Goal: Task Accomplishment & Management: Manage account settings

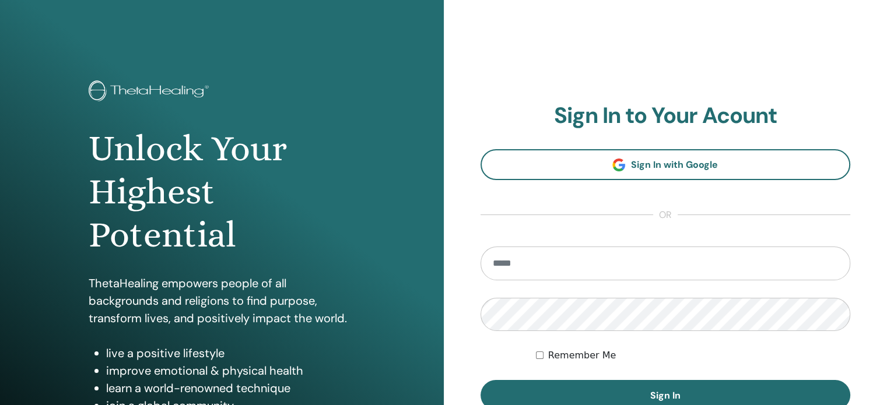
type input "**********"
drag, startPoint x: 563, startPoint y: 354, endPoint x: 568, endPoint y: 357, distance: 6.0
click at [563, 354] on label "Remember Me" at bounding box center [582, 356] width 68 height 14
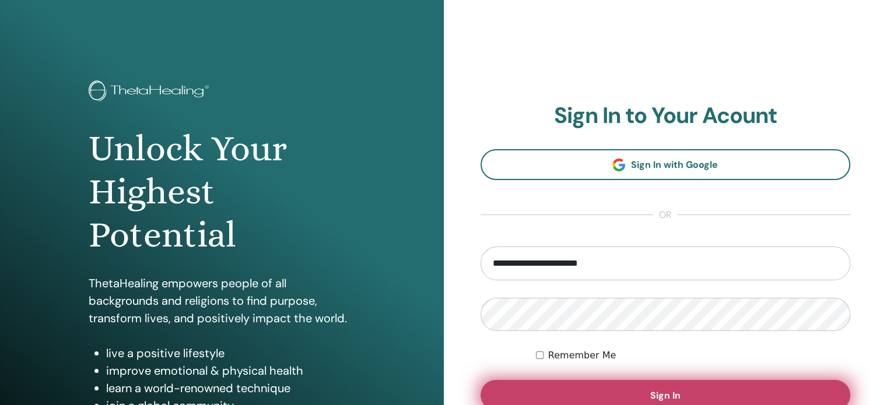
click at [684, 391] on button "Sign In" at bounding box center [665, 395] width 370 height 30
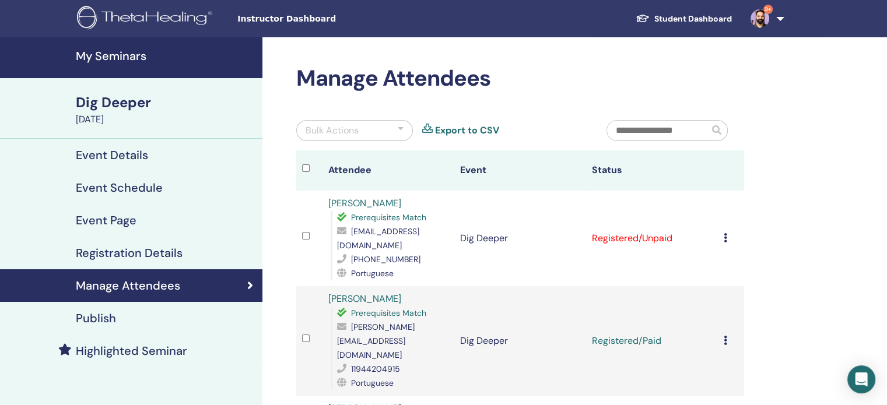
click at [723, 236] on icon at bounding box center [724, 237] width 3 height 9
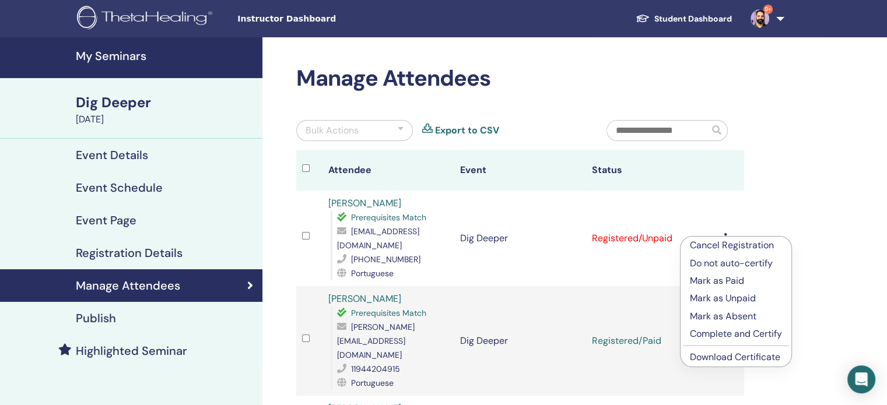
click at [760, 333] on p "Complete and Certify" at bounding box center [736, 334] width 92 height 14
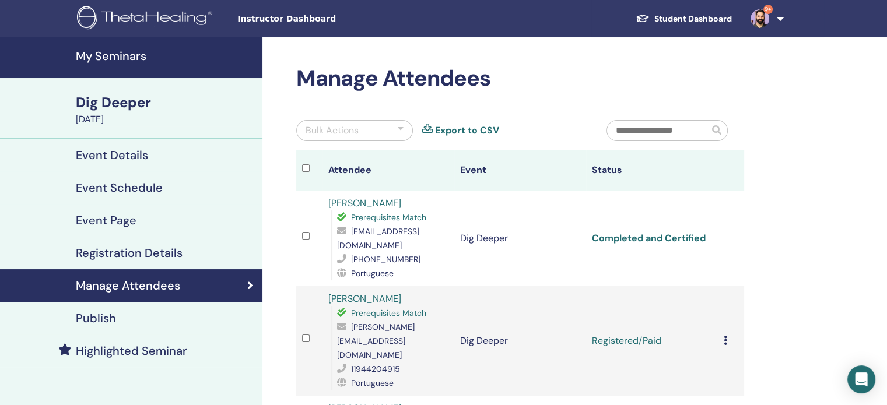
click at [633, 239] on link "Completed and Certified" at bounding box center [649, 238] width 114 height 12
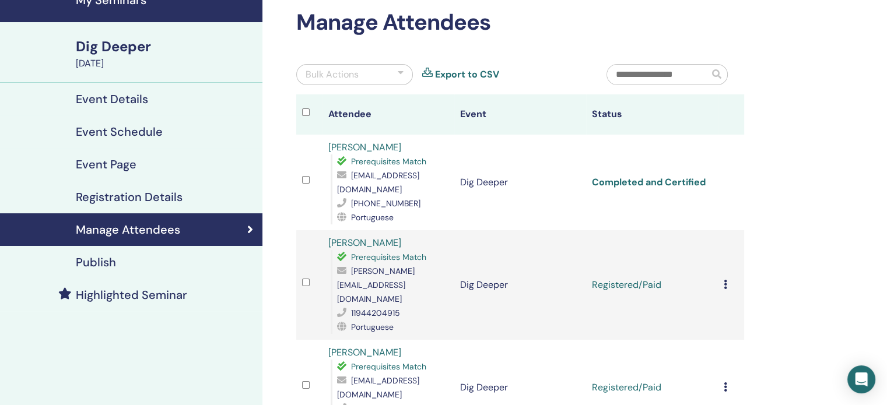
scroll to position [117, 0]
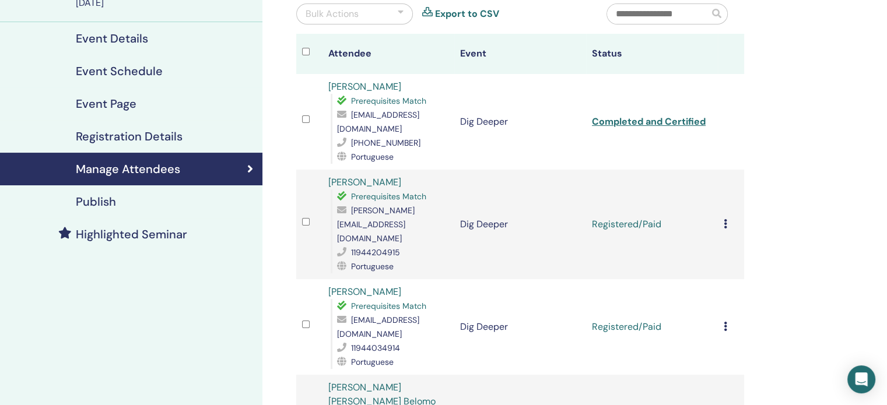
click at [723, 219] on icon at bounding box center [724, 223] width 3 height 9
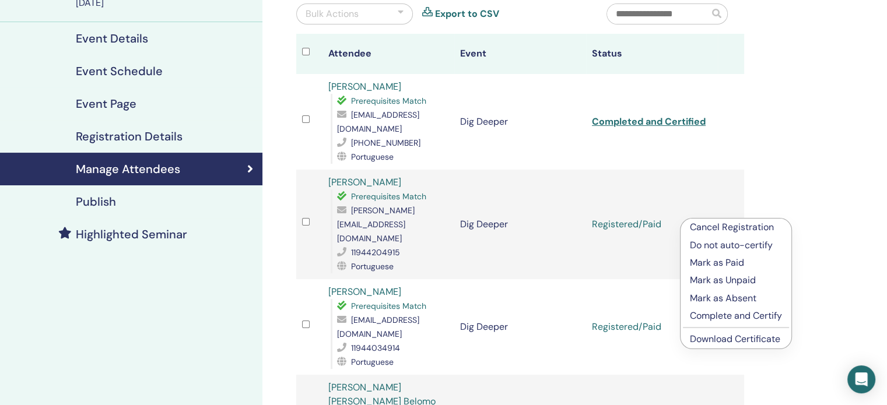
click at [726, 314] on p "Complete and Certify" at bounding box center [736, 316] width 92 height 14
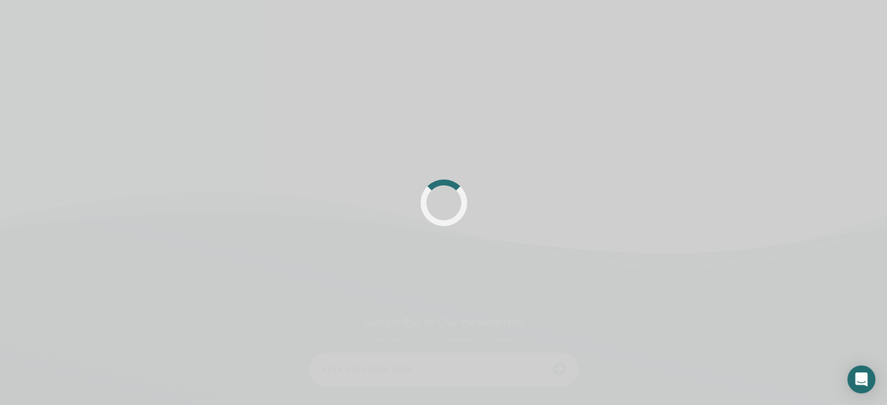
scroll to position [117, 0]
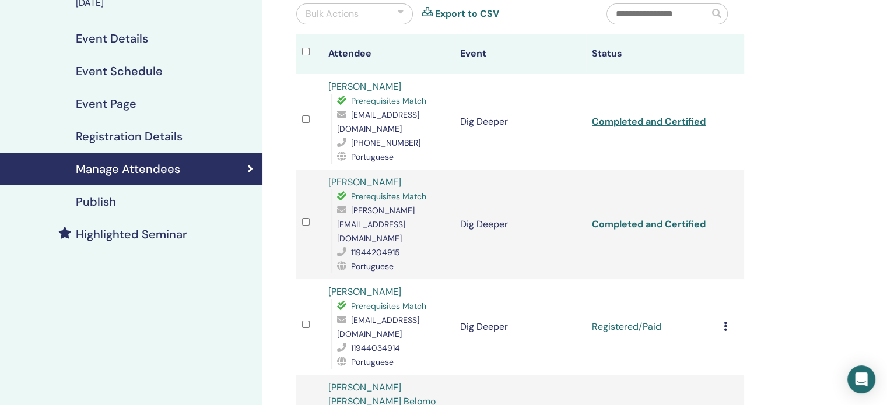
click at [681, 218] on link "Completed and Certified" at bounding box center [649, 224] width 114 height 12
click at [724, 322] on icon at bounding box center [724, 326] width 3 height 9
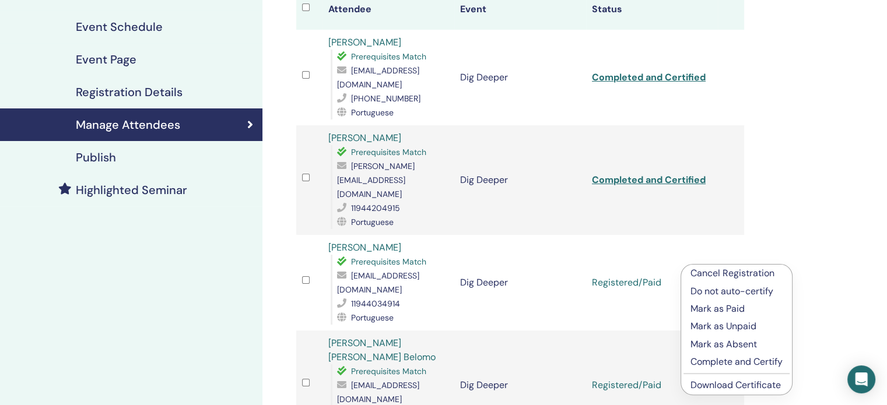
scroll to position [233, 0]
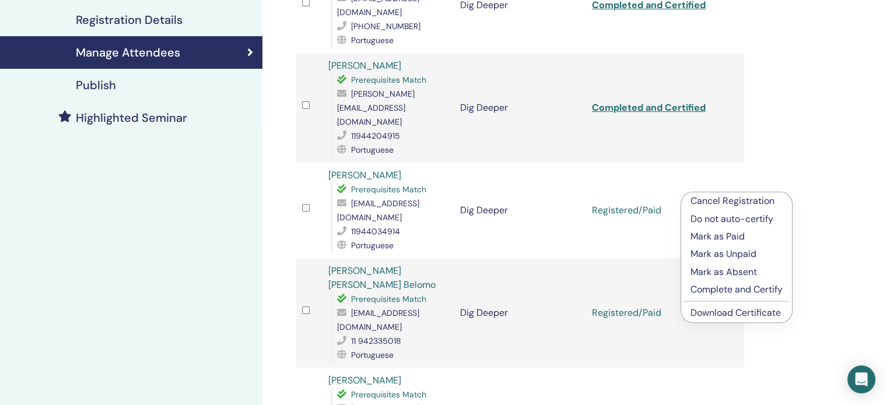
click at [763, 290] on p "Complete and Certify" at bounding box center [736, 290] width 92 height 14
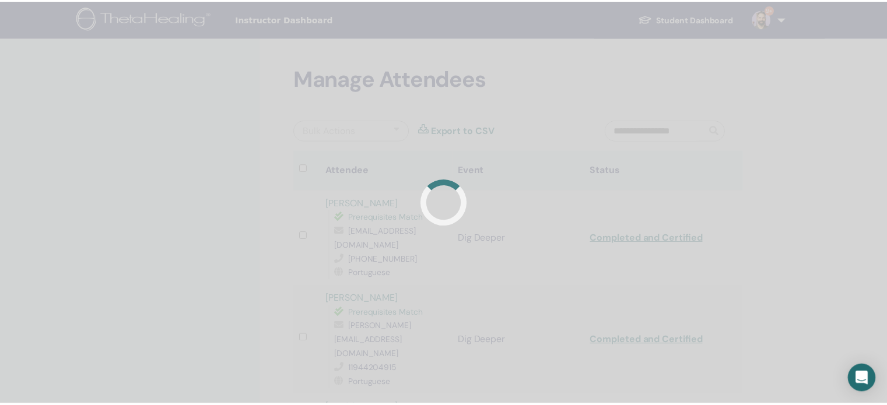
scroll to position [233, 0]
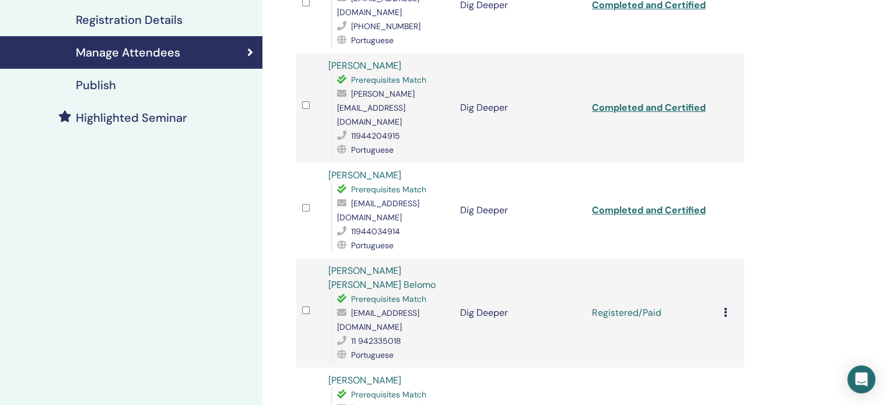
click at [723, 308] on icon at bounding box center [724, 312] width 3 height 9
click at [711, 392] on p "Complete and Certify" at bounding box center [736, 389] width 92 height 14
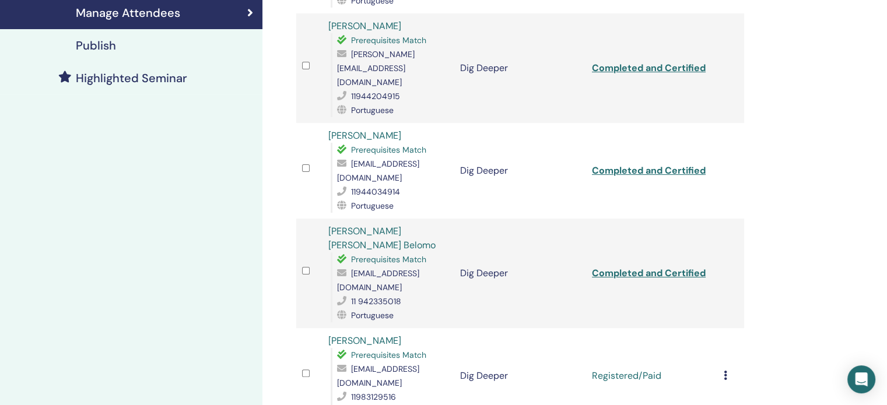
scroll to position [291, 0]
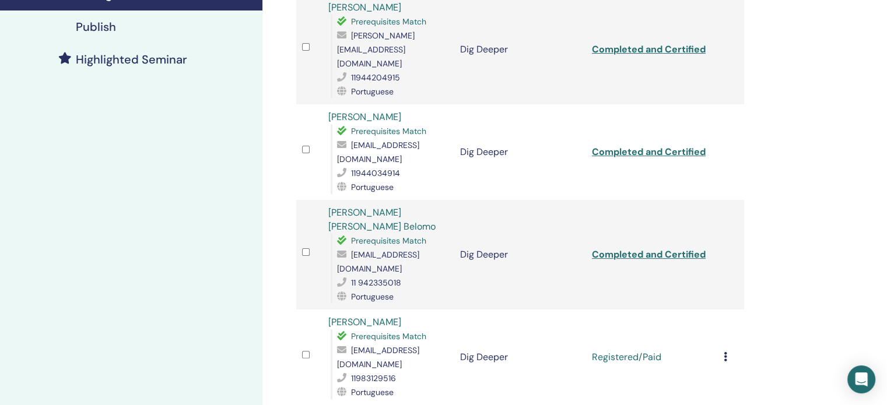
click at [725, 352] on icon at bounding box center [724, 356] width 3 height 9
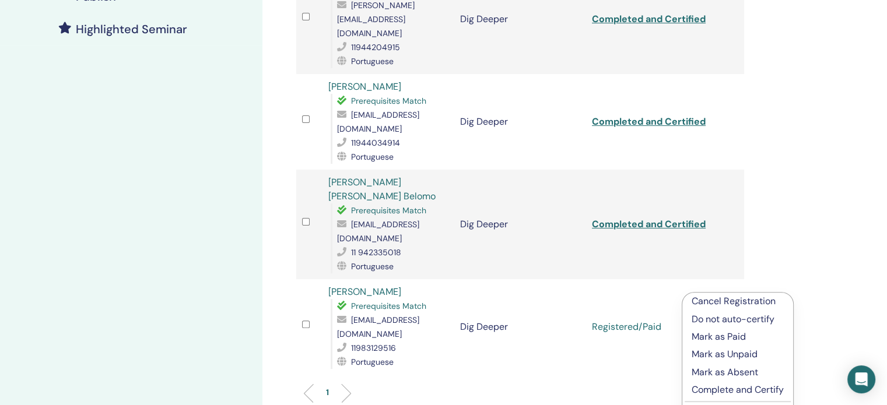
scroll to position [350, 0]
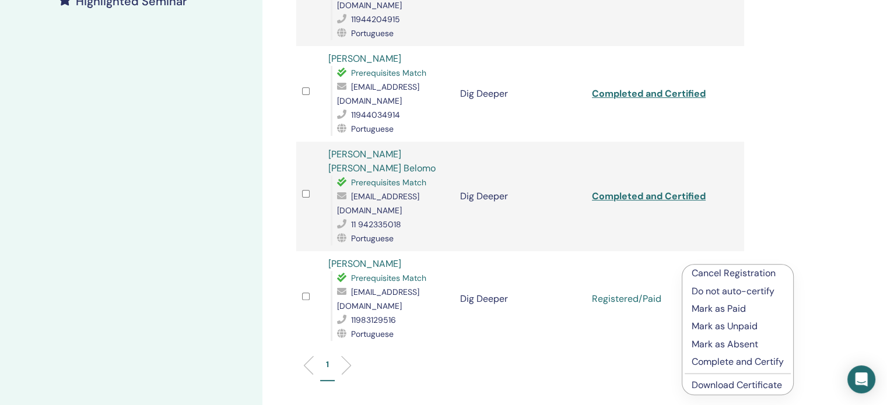
click at [716, 361] on p "Complete and Certify" at bounding box center [737, 362] width 92 height 14
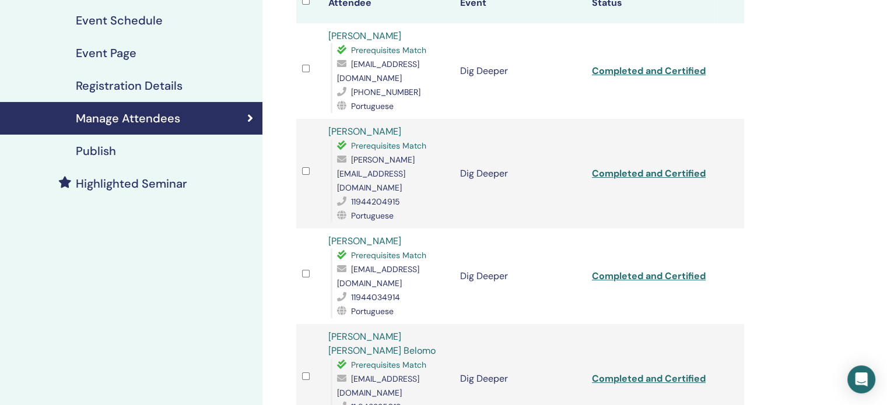
scroll to position [175, 0]
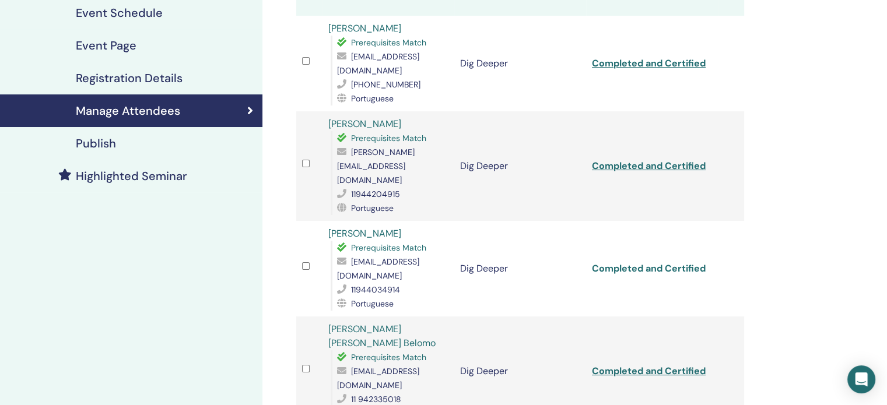
click at [644, 262] on link "Completed and Certified" at bounding box center [649, 268] width 114 height 12
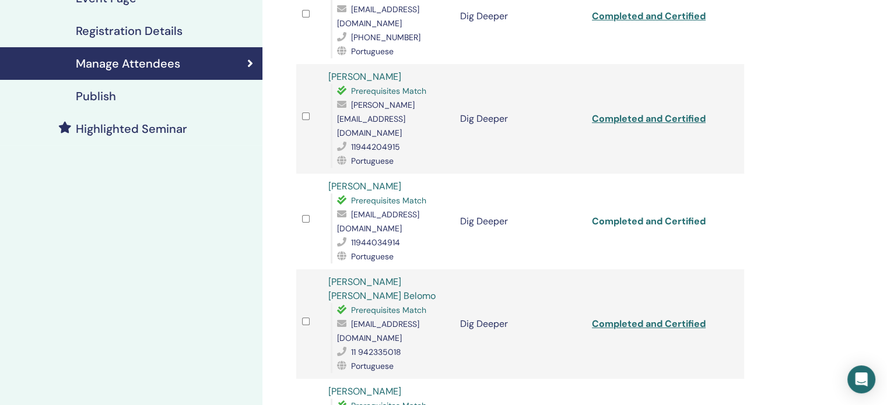
scroll to position [291, 0]
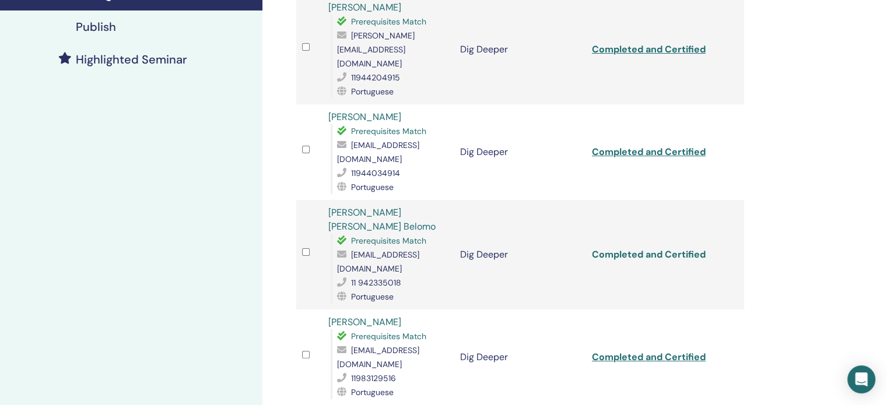
click at [645, 248] on link "Completed and Certified" at bounding box center [649, 254] width 114 height 12
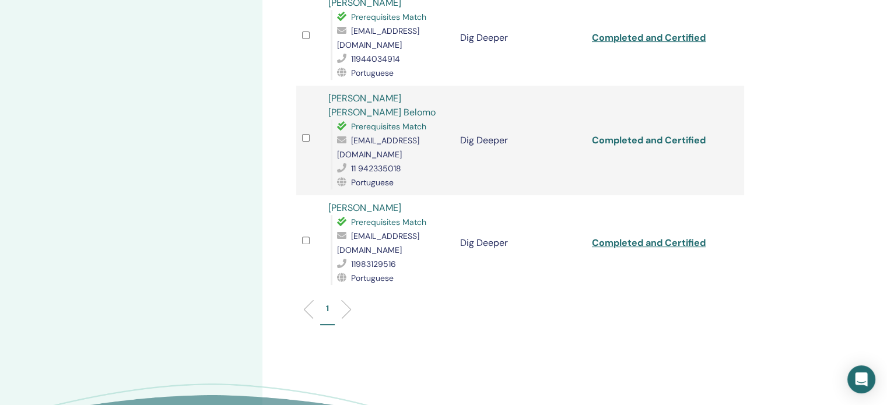
scroll to position [408, 0]
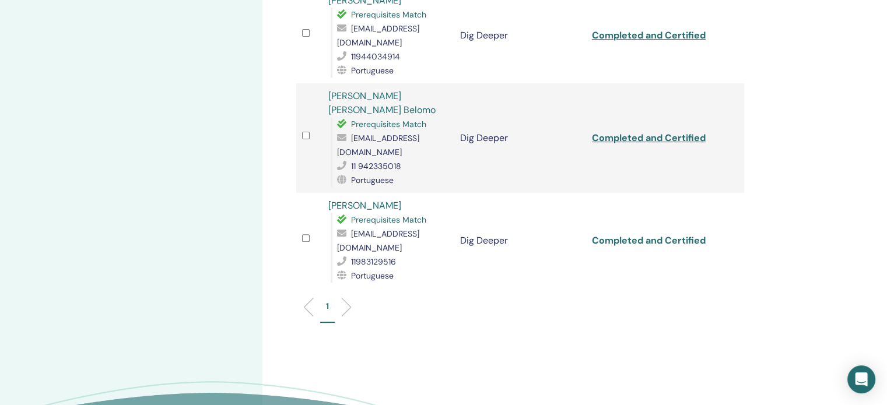
click at [656, 234] on link "Completed and Certified" at bounding box center [649, 240] width 114 height 12
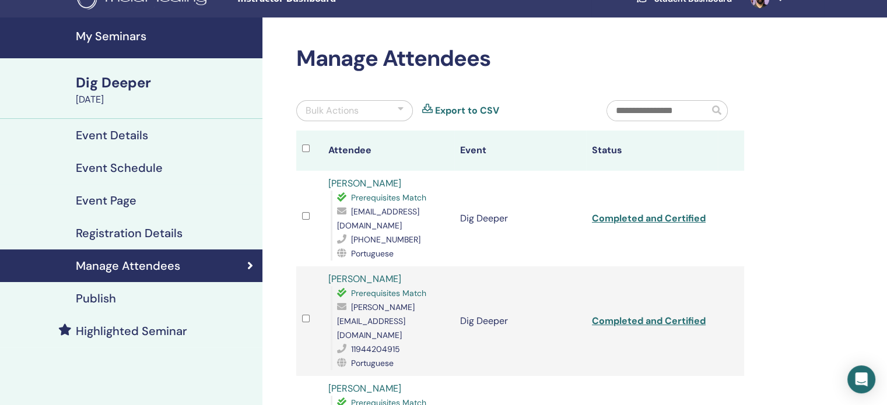
scroll to position [0, 0]
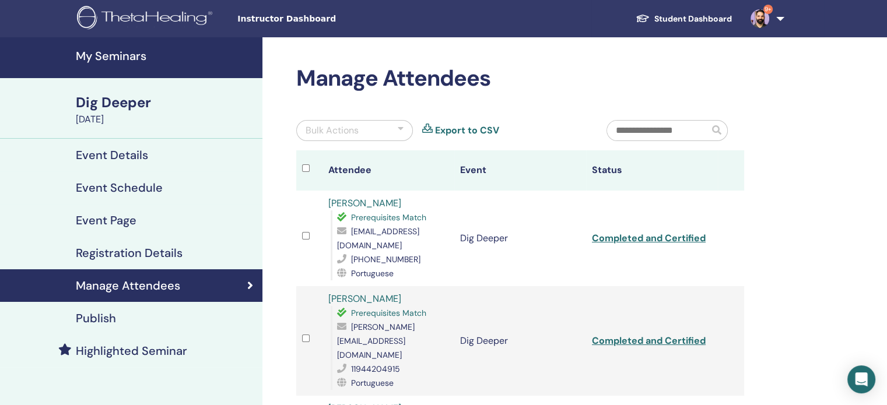
click at [770, 16] on span "9+" at bounding box center [760, 17] width 28 height 9
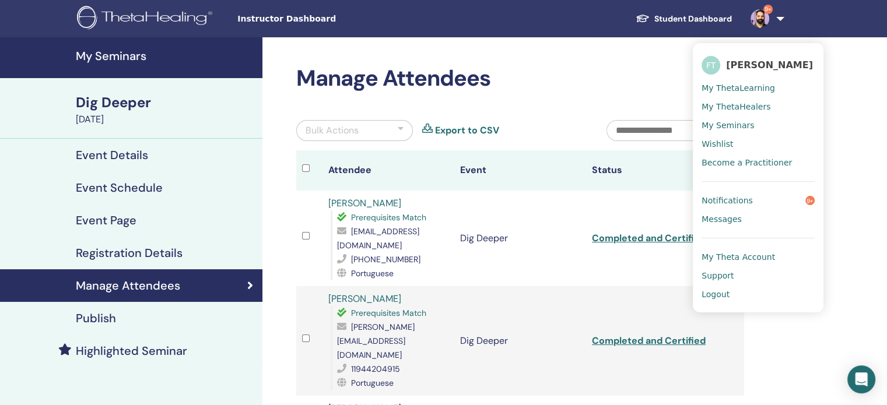
click at [746, 259] on span "My Theta Account" at bounding box center [737, 257] width 73 height 10
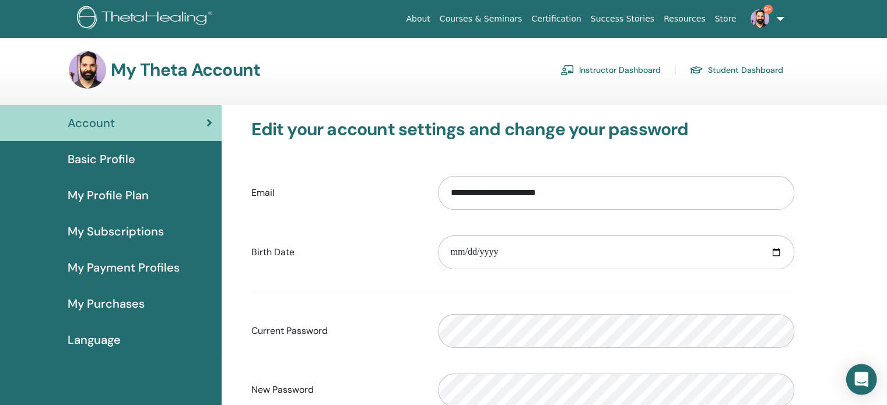
click at [858, 382] on icon "Open Intercom Messenger" at bounding box center [860, 379] width 15 height 15
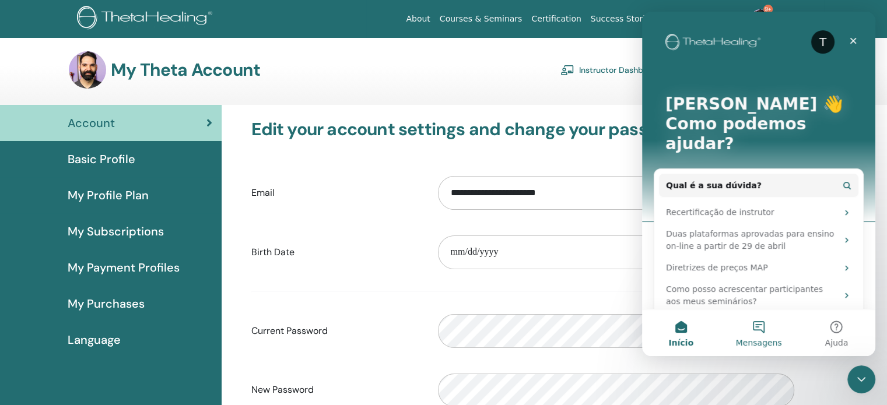
click at [757, 331] on button "Mensagens" at bounding box center [758, 333] width 78 height 47
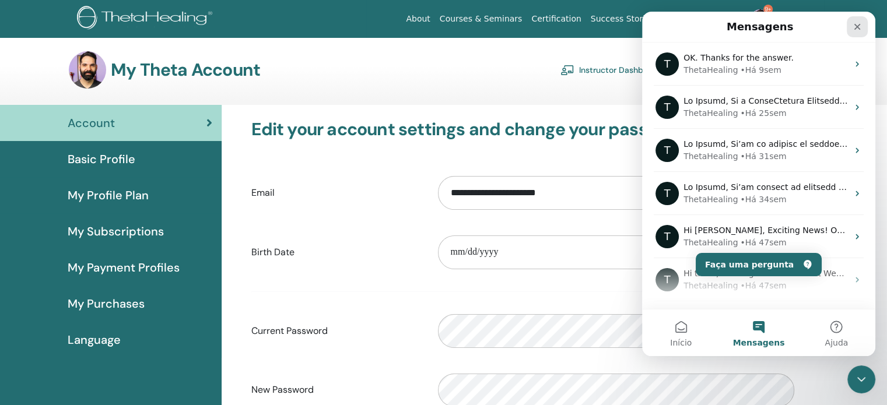
click at [859, 24] on icon "Fechar" at bounding box center [857, 27] width 6 height 6
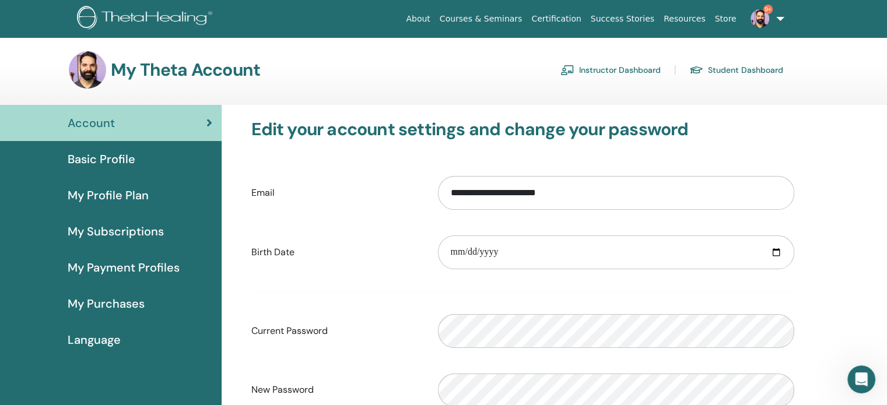
click at [764, 27] on link "9+" at bounding box center [765, 18] width 48 height 37
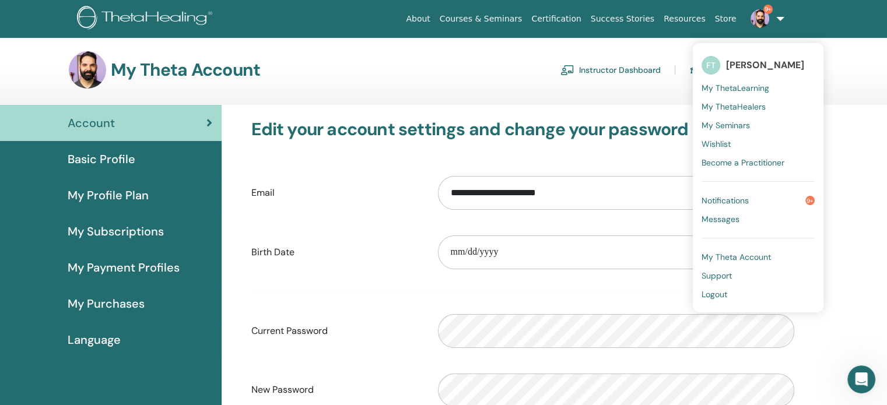
click at [364, 166] on div "**********" at bounding box center [523, 316] width 560 height 395
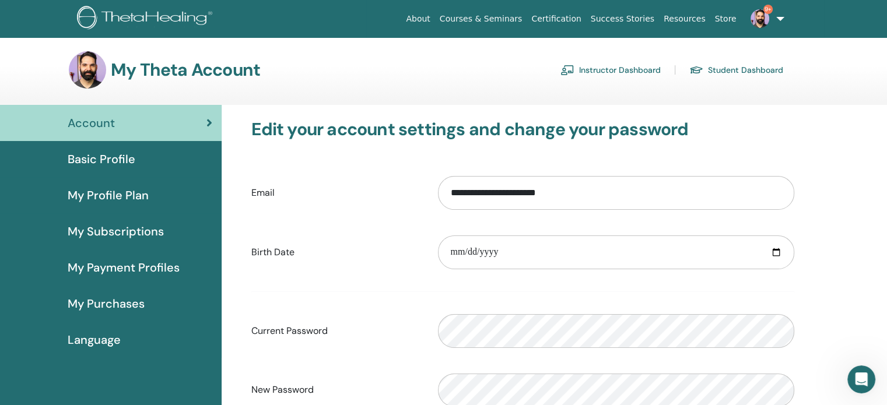
click at [737, 69] on link "Student Dashboard" at bounding box center [736, 70] width 94 height 19
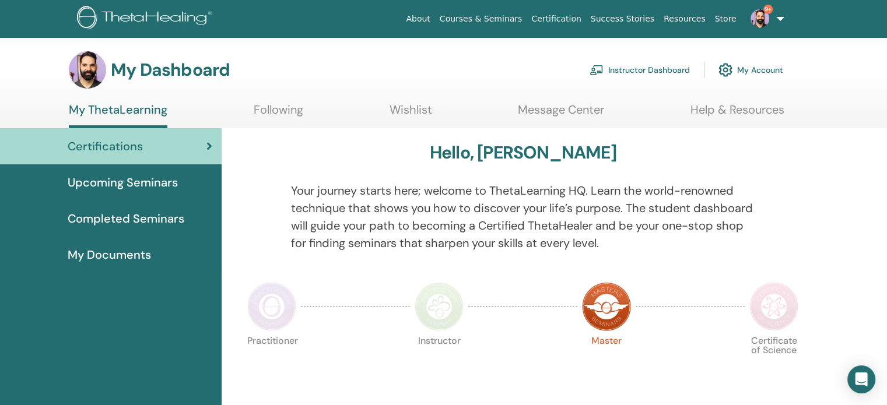
click at [133, 221] on span "Completed Seminars" at bounding box center [126, 218] width 117 height 17
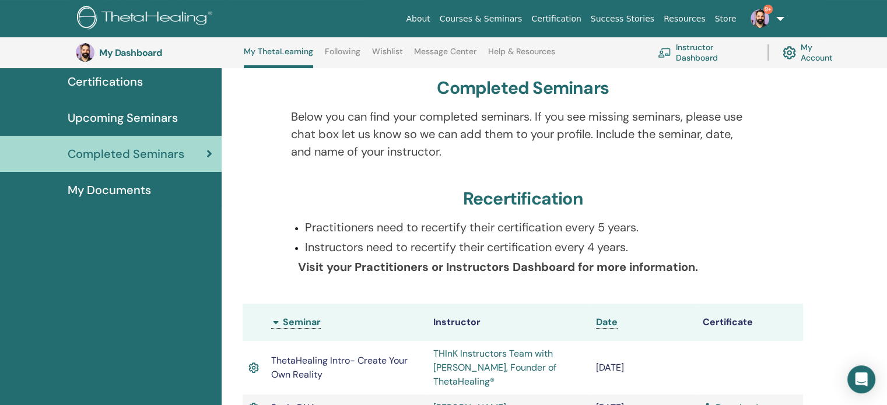
scroll to position [89, 0]
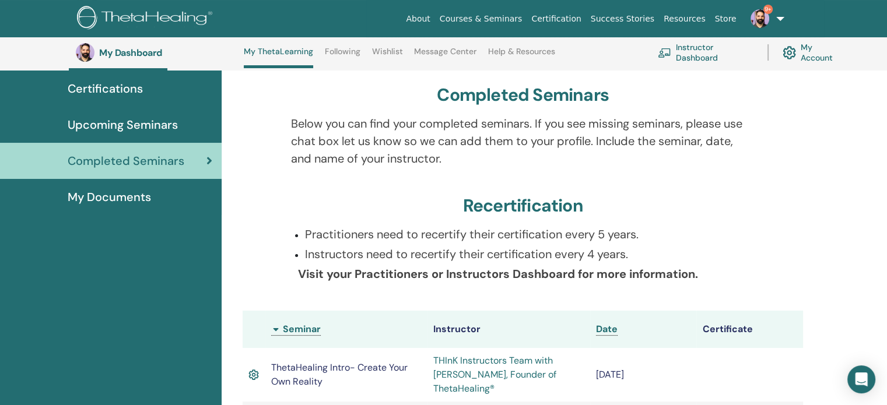
click at [83, 195] on span "My Documents" at bounding box center [109, 196] width 83 height 17
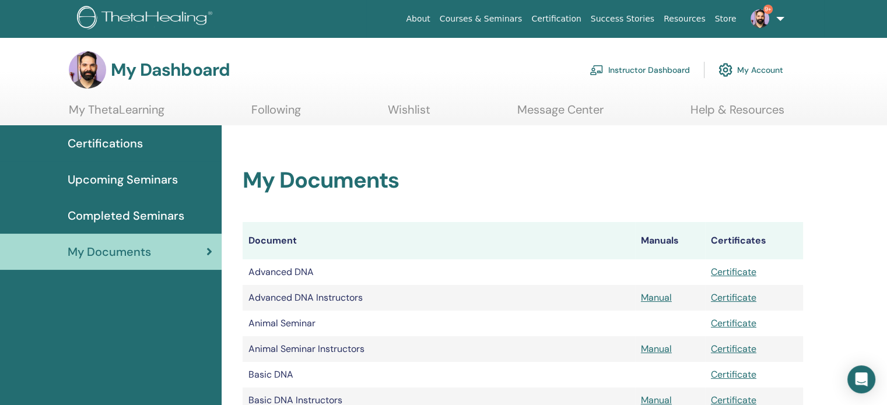
click at [103, 215] on span "Completed Seminars" at bounding box center [126, 215] width 117 height 17
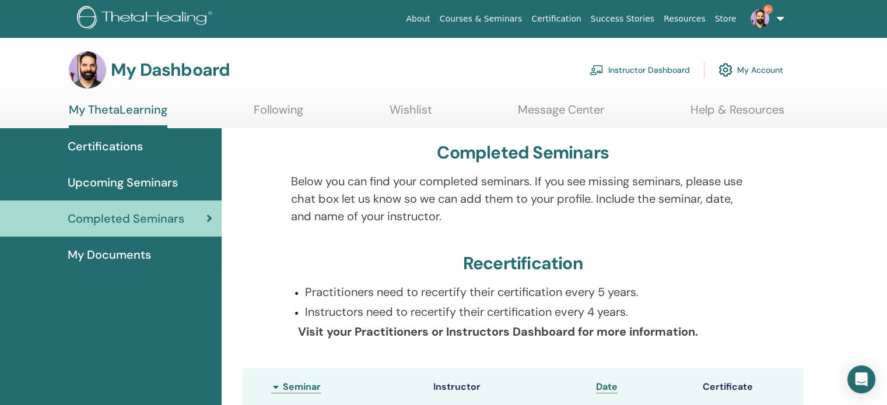
click at [781, 20] on link "9+" at bounding box center [765, 18] width 48 height 37
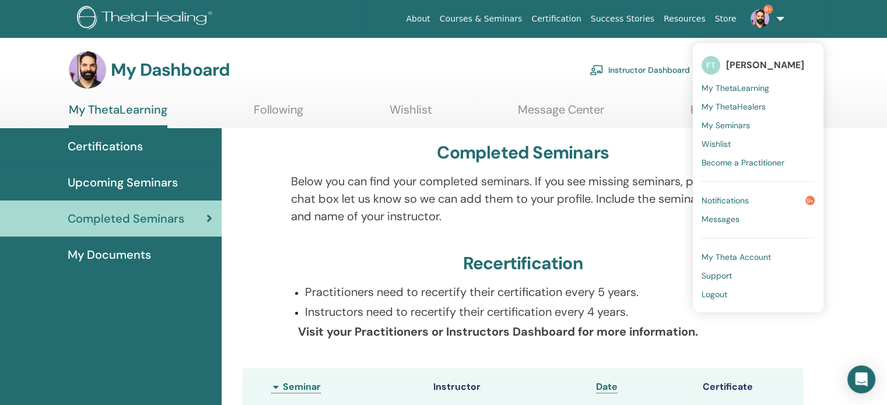
click at [781, 20] on link "9+" at bounding box center [765, 18] width 48 height 37
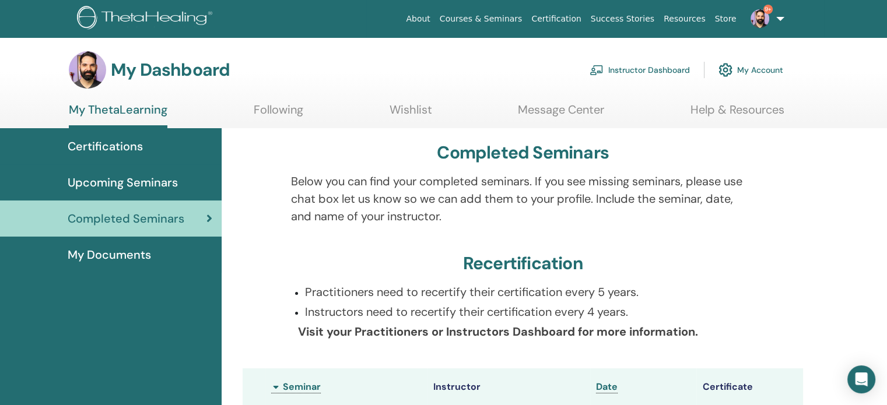
click at [641, 72] on link "Instructor Dashboard" at bounding box center [639, 70] width 100 height 26
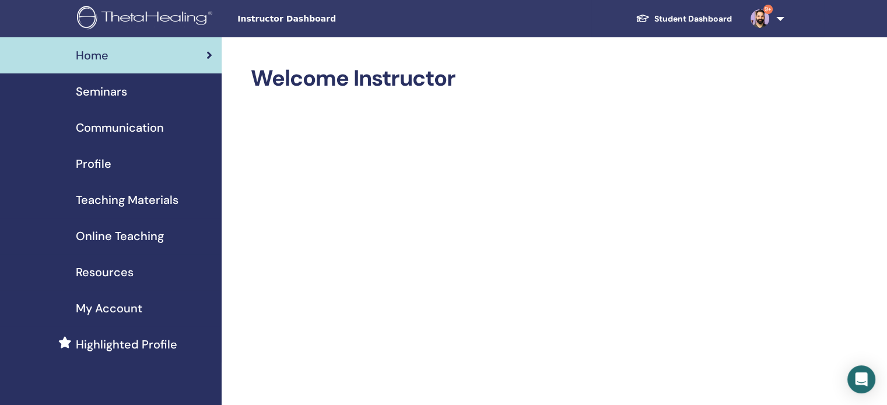
click at [94, 102] on link "Seminars" at bounding box center [111, 91] width 222 height 36
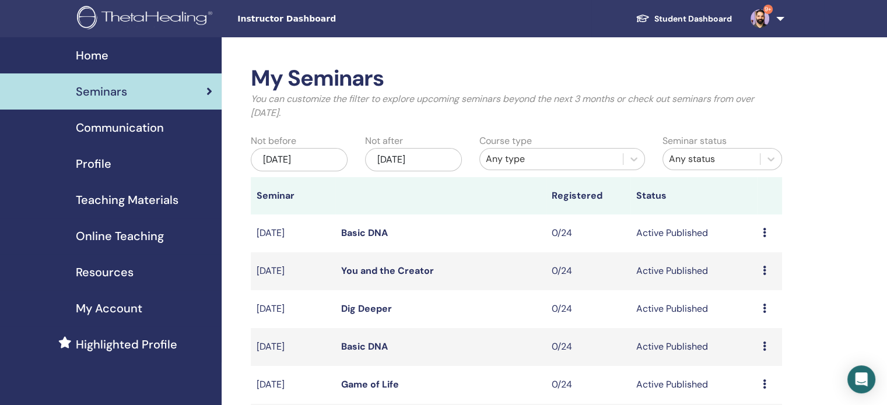
click at [333, 154] on div "Jun/14, 2025" at bounding box center [299, 159] width 97 height 23
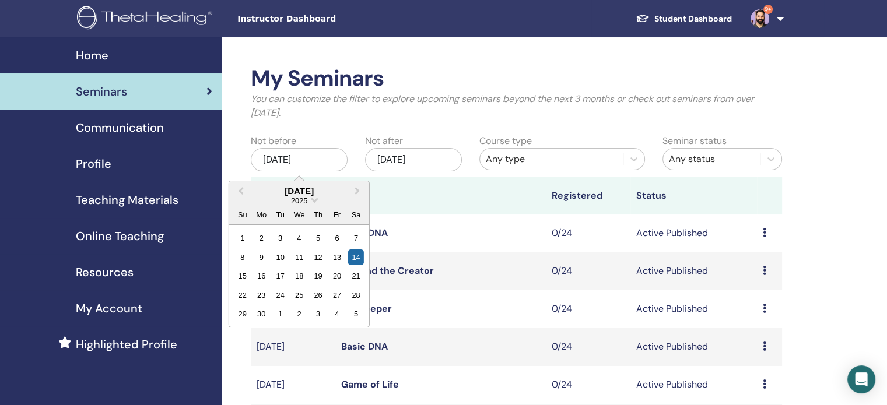
click at [308, 201] on div "2025" at bounding box center [299, 201] width 140 height 10
click at [312, 199] on span "Choose Date" at bounding box center [314, 199] width 8 height 8
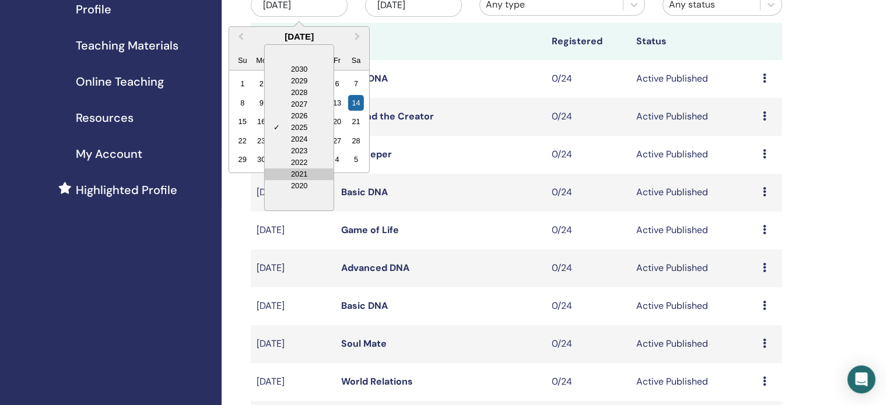
scroll to position [175, 0]
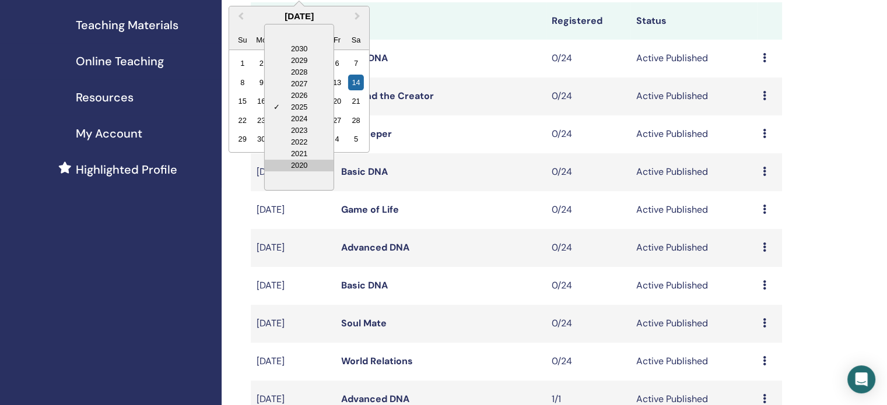
click at [308, 167] on div "2020" at bounding box center [299, 166] width 69 height 12
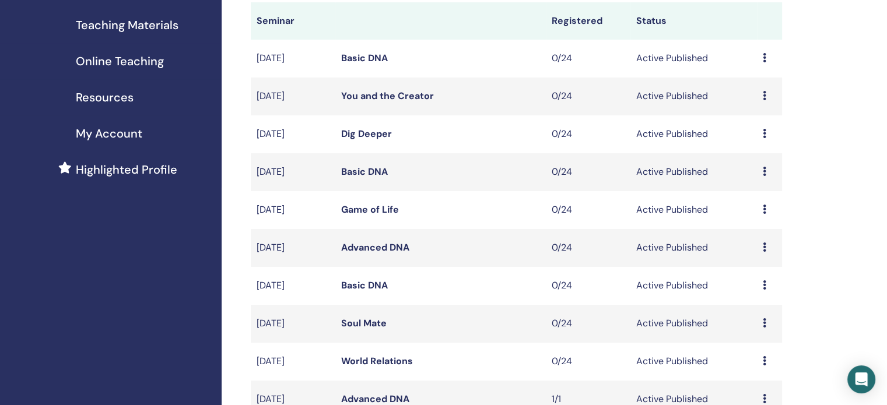
click at [840, 160] on div "My Seminars You can customize the filter to explore upcoming seminars beyond th…" at bounding box center [554, 409] width 665 height 1095
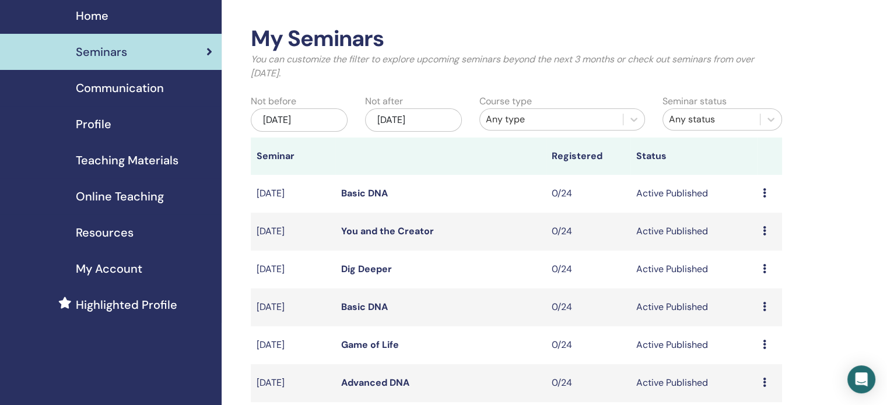
scroll to position [0, 0]
